Goal: Information Seeking & Learning: Check status

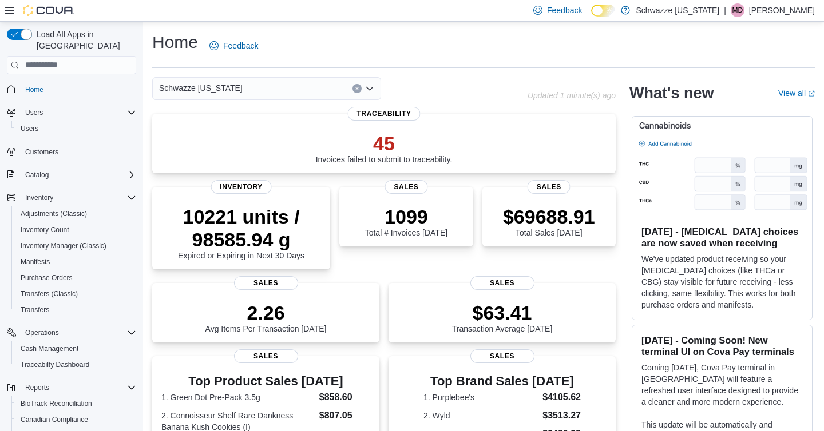
click at [759, 15] on p "[PERSON_NAME]" at bounding box center [782, 10] width 66 height 14
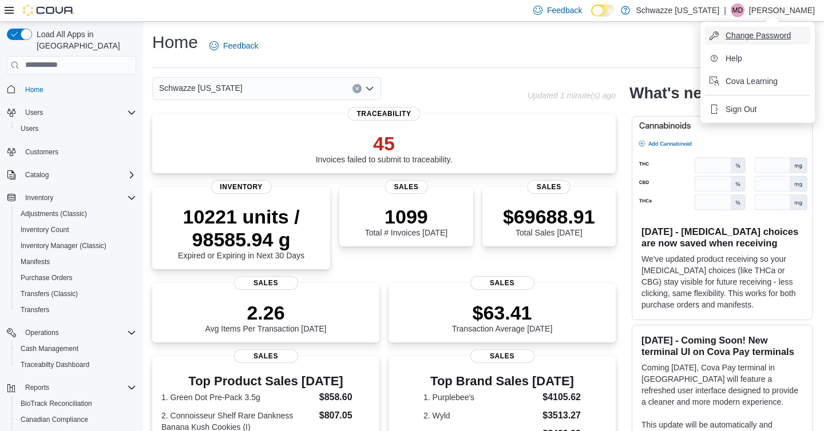
click at [748, 30] on span "Change Password" at bounding box center [757, 35] width 65 height 11
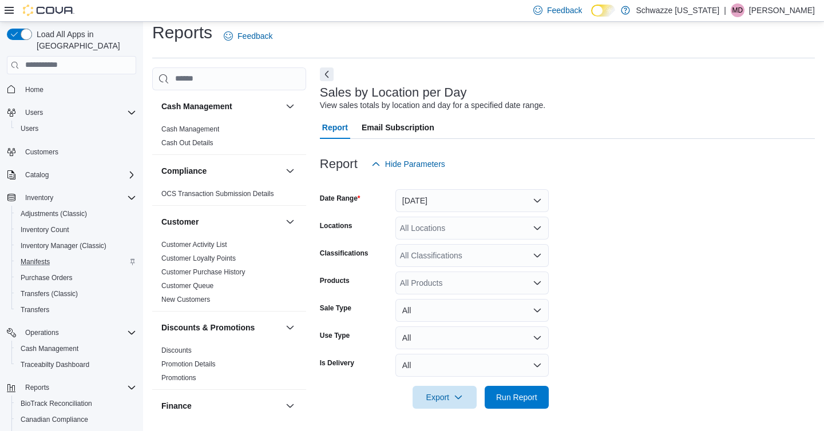
scroll to position [85, 0]
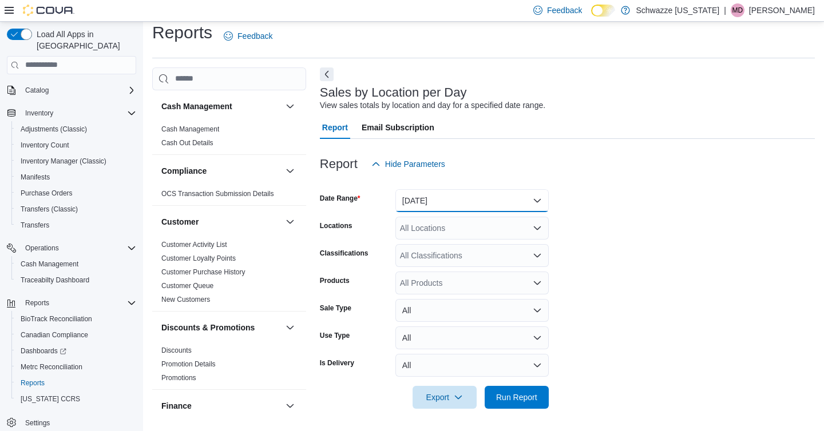
click at [445, 204] on button "[DATE]" at bounding box center [471, 200] width 153 height 23
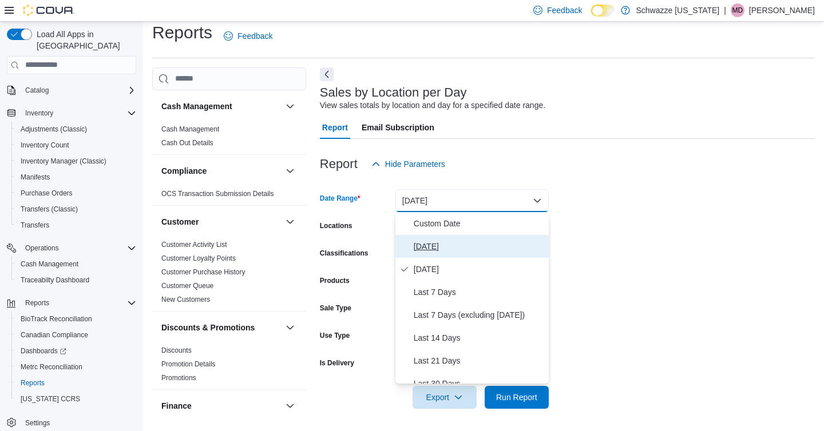
click at [439, 243] on span "[DATE]" at bounding box center [479, 247] width 130 height 14
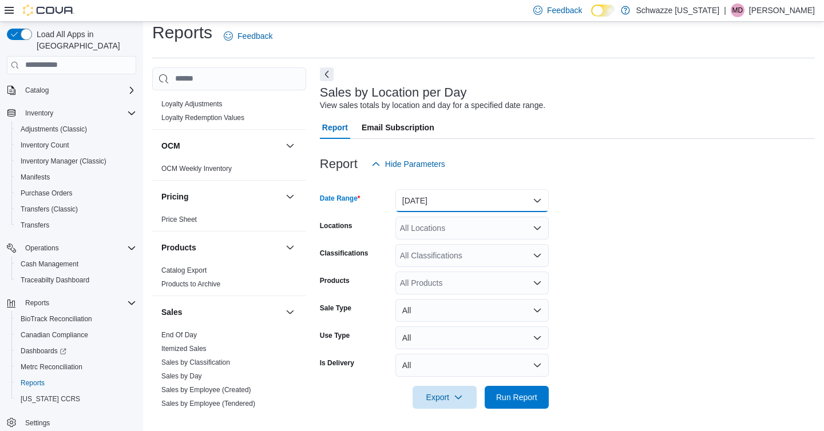
scroll to position [830, 0]
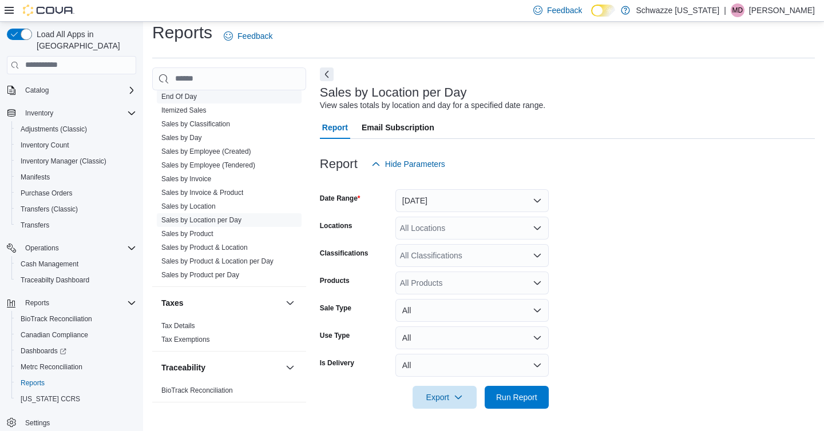
click at [193, 100] on link "End Of Day" at bounding box center [178, 97] width 35 height 8
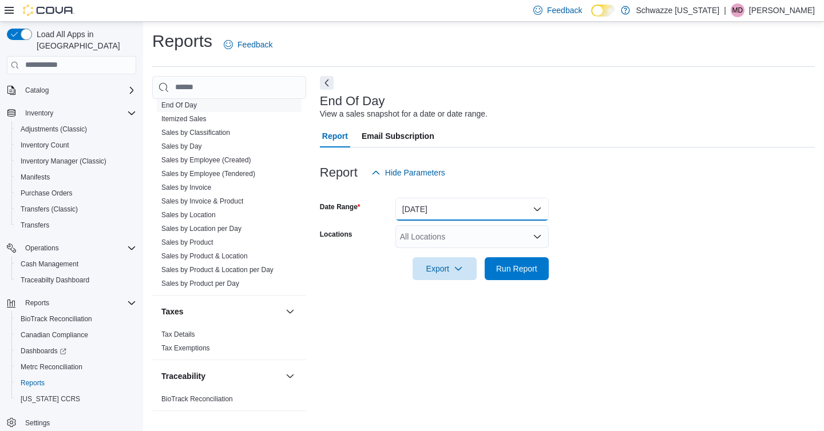
click at [443, 209] on button "[DATE]" at bounding box center [471, 209] width 153 height 23
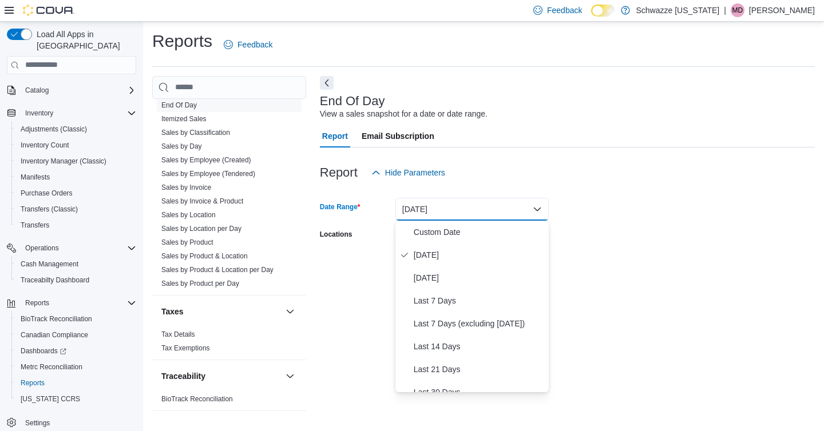
click at [443, 208] on button "[DATE]" at bounding box center [471, 209] width 153 height 23
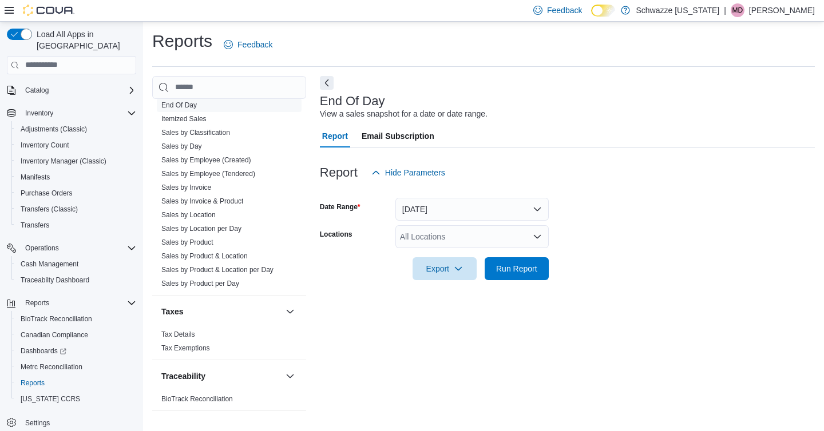
click at [443, 233] on div "All Locations" at bounding box center [471, 236] width 153 height 23
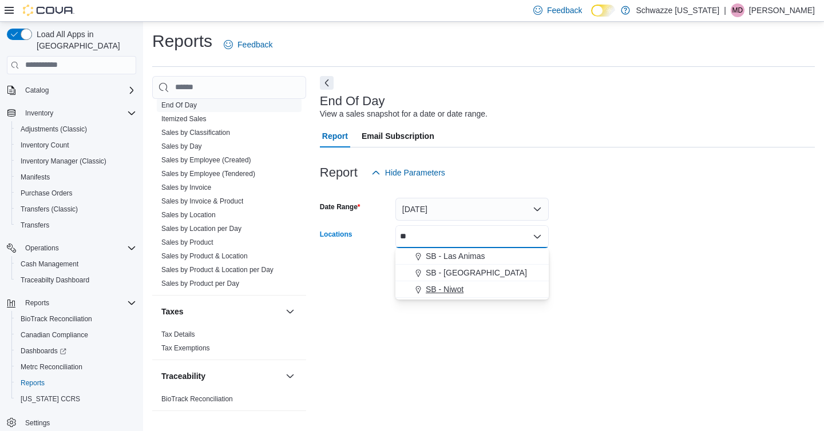
type input "**"
click at [471, 282] on button "SB - Niwot" at bounding box center [471, 290] width 153 height 17
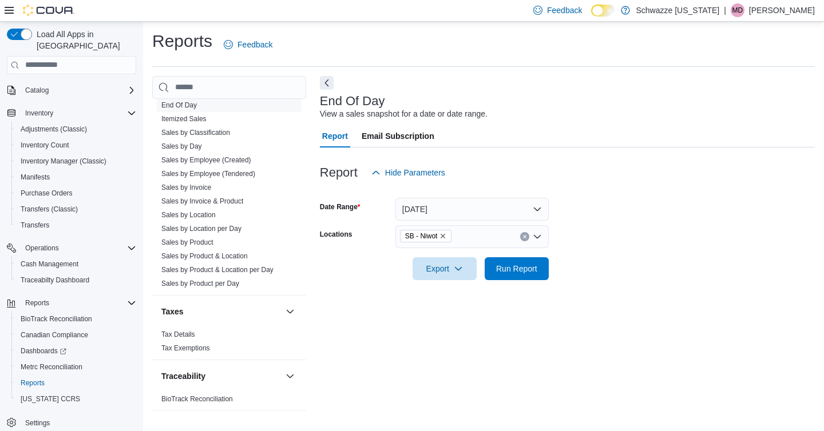
click at [595, 289] on div at bounding box center [567, 287] width 495 height 14
click at [508, 276] on span "Run Report" at bounding box center [516, 268] width 50 height 23
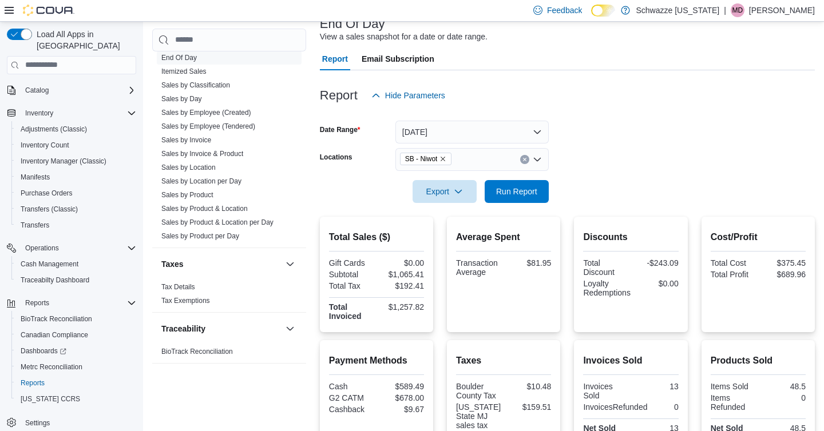
scroll to position [79, 0]
drag, startPoint x: 394, startPoint y: 275, endPoint x: 434, endPoint y: 275, distance: 40.1
click at [434, 275] on div "Total Sales ($) Gift Cards $0.00 Subtotal $1,065.41 Total Tax $192.41 Total Inv…" at bounding box center [567, 274] width 495 height 116
copy div "1,065.41"
click at [223, 188] on span "Sales by Product" at bounding box center [229, 195] width 145 height 14
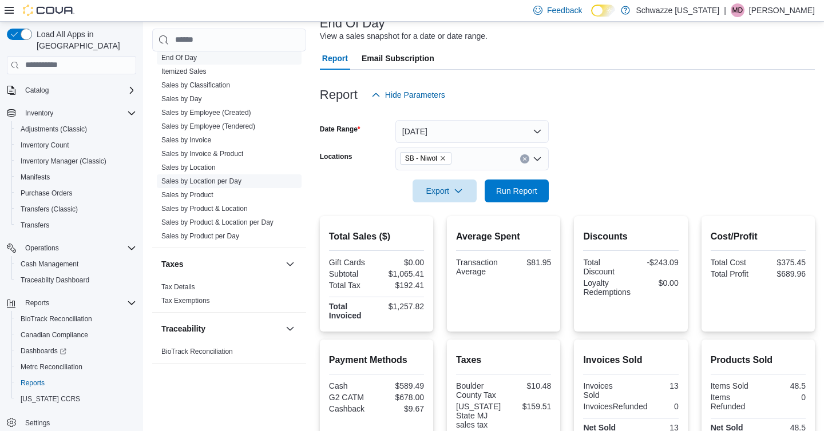
click at [221, 179] on link "Sales by Location per Day" at bounding box center [201, 181] width 80 height 8
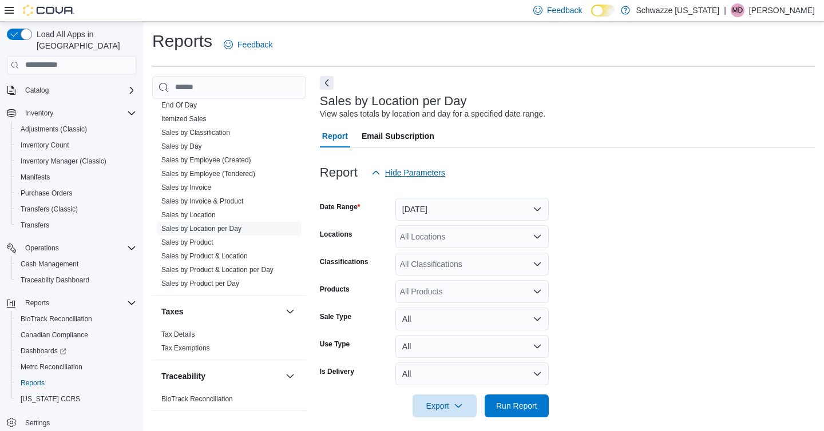
scroll to position [10, 0]
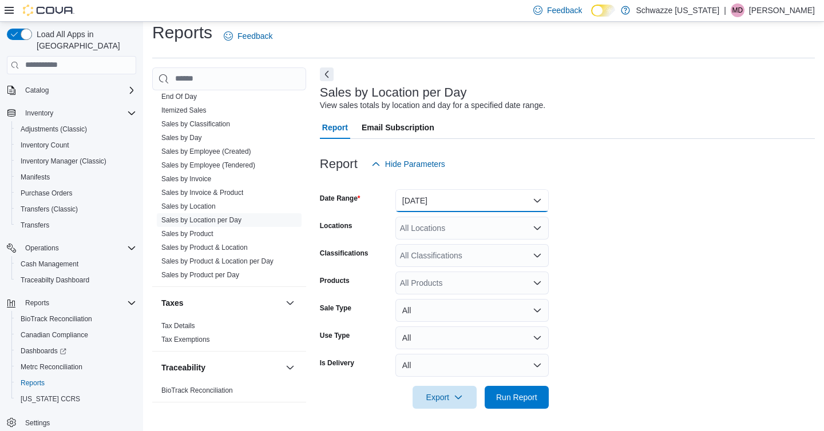
click at [442, 204] on button "[DATE]" at bounding box center [471, 200] width 153 height 23
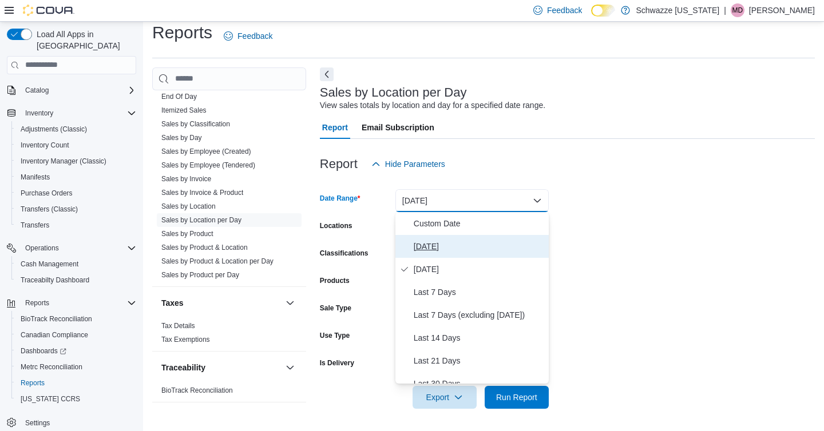
click at [430, 241] on span "[DATE]" at bounding box center [479, 247] width 130 height 14
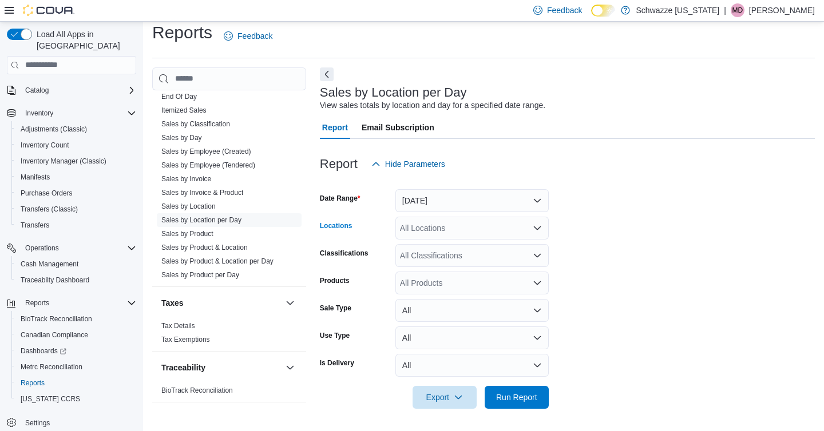
click at [414, 227] on div "All Locations" at bounding box center [471, 228] width 153 height 23
type input "***"
click at [439, 240] on button "SB - Niwot" at bounding box center [471, 248] width 153 height 17
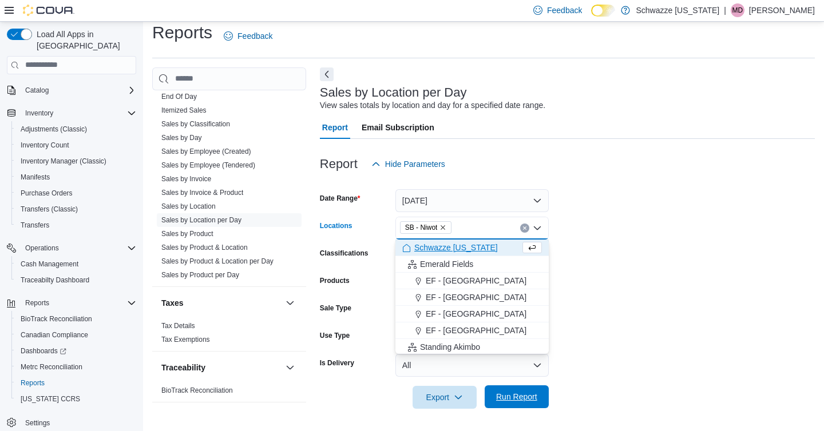
click at [526, 394] on span "Run Report" at bounding box center [516, 396] width 41 height 11
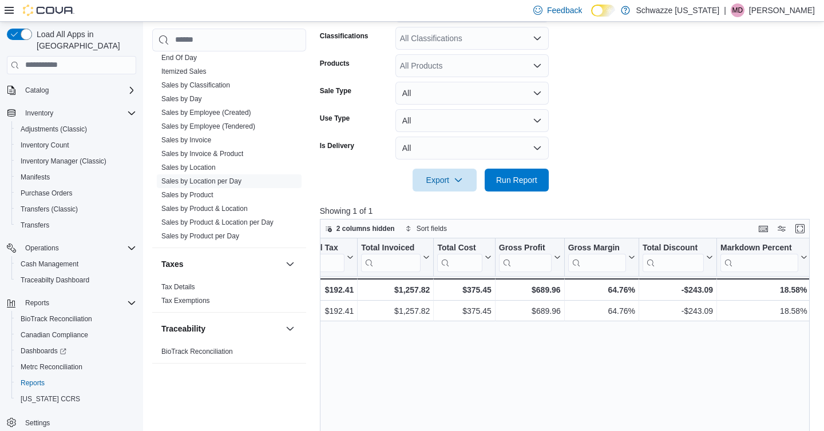
scroll to position [0, 572]
